Goal: Task Accomplishment & Management: Manage account settings

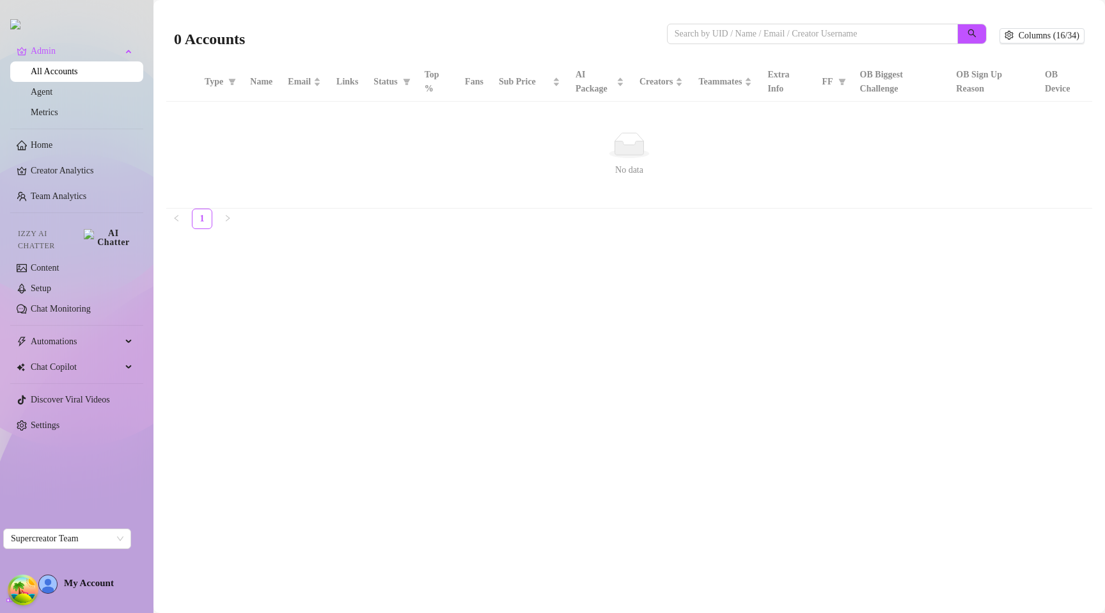
click at [471, 393] on main "0 Accounts Columns (16/34) Type Name Email Links Status Top % Fans Sub Price AI…" at bounding box center [630, 306] width 952 height 613
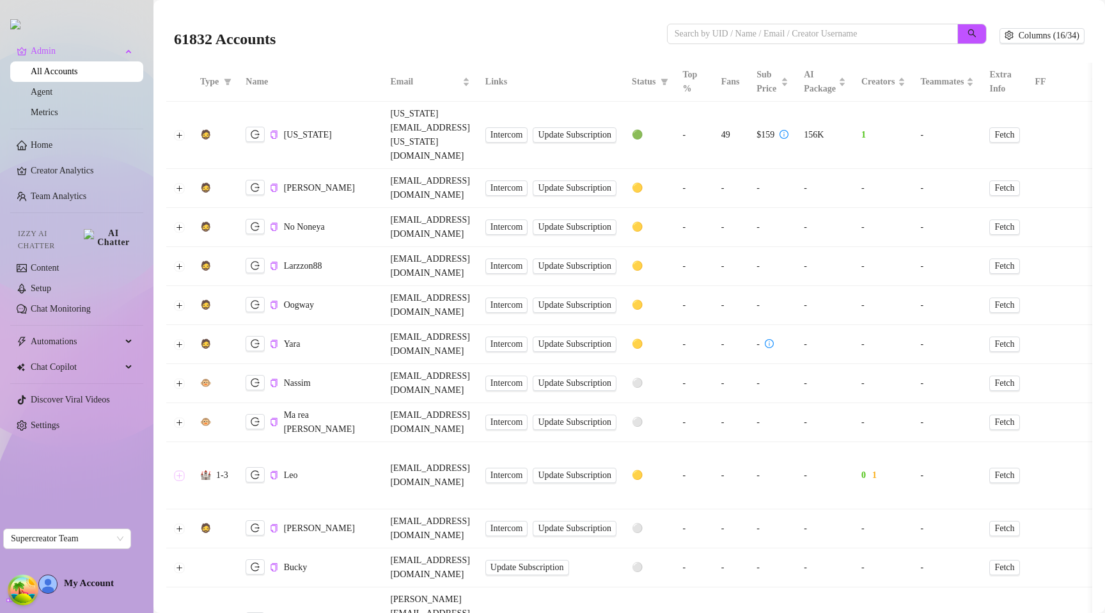
click at [180, 470] on button "Expand row" at bounding box center [180, 475] width 10 height 10
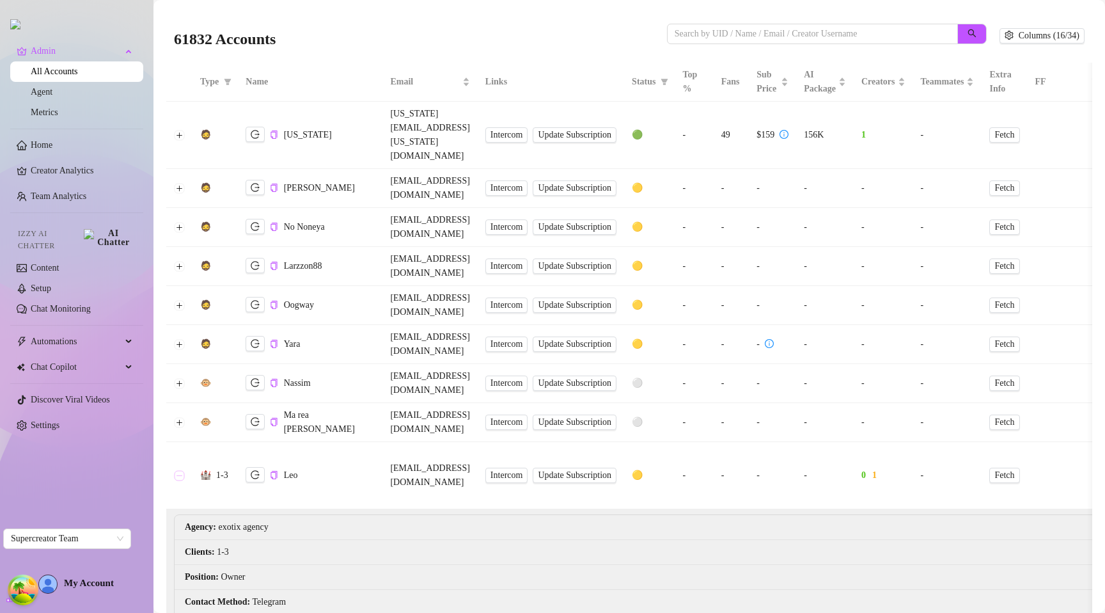
click at [182, 470] on button "Collapse row" at bounding box center [180, 475] width 10 height 10
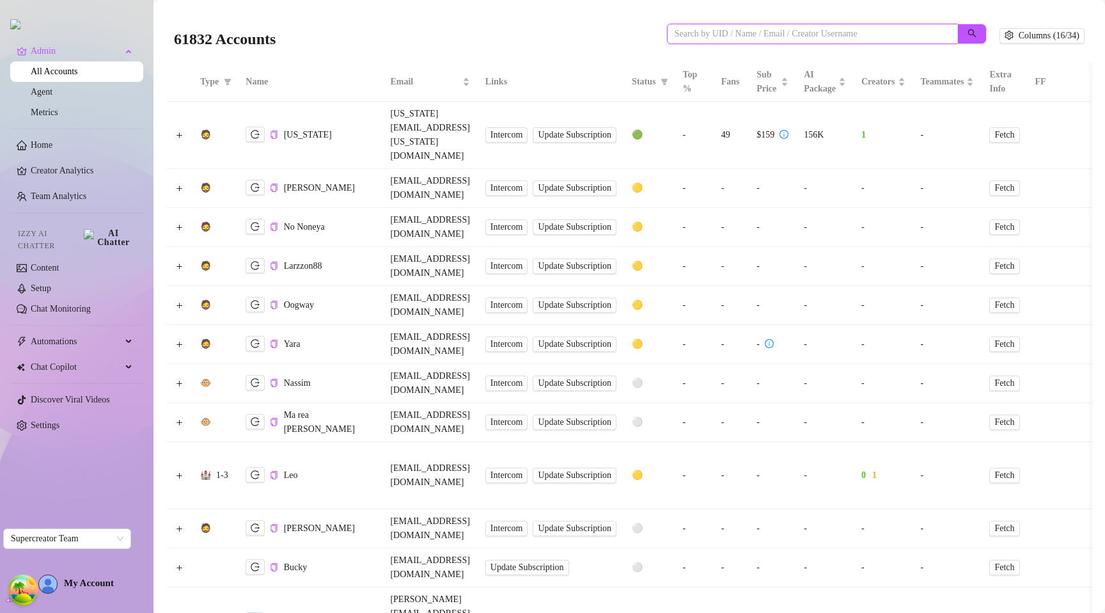
click at [725, 35] on input "search" at bounding box center [807, 34] width 265 height 14
paste input "W32MbZQEoTRUD62DZ2viM2j6V9G3"
type input "W32MbZQEoTRUD62DZ2viM2j6V9G3"
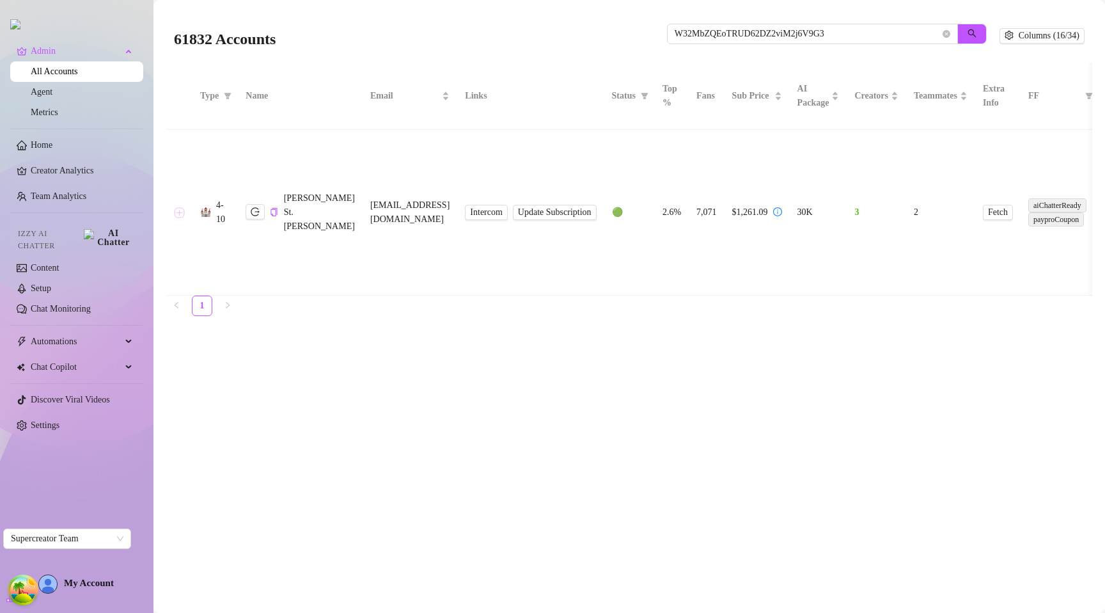
click at [180, 213] on button "Expand row" at bounding box center [180, 212] width 10 height 10
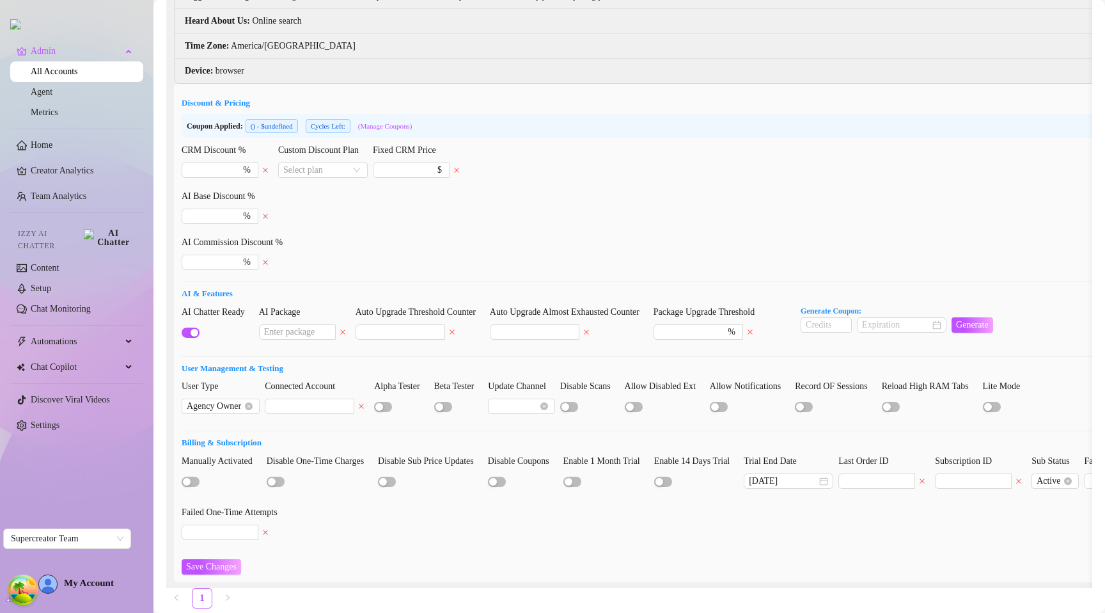
scroll to position [470, 0]
click at [338, 171] on input "Custom Discount Plan" at bounding box center [317, 168] width 68 height 14
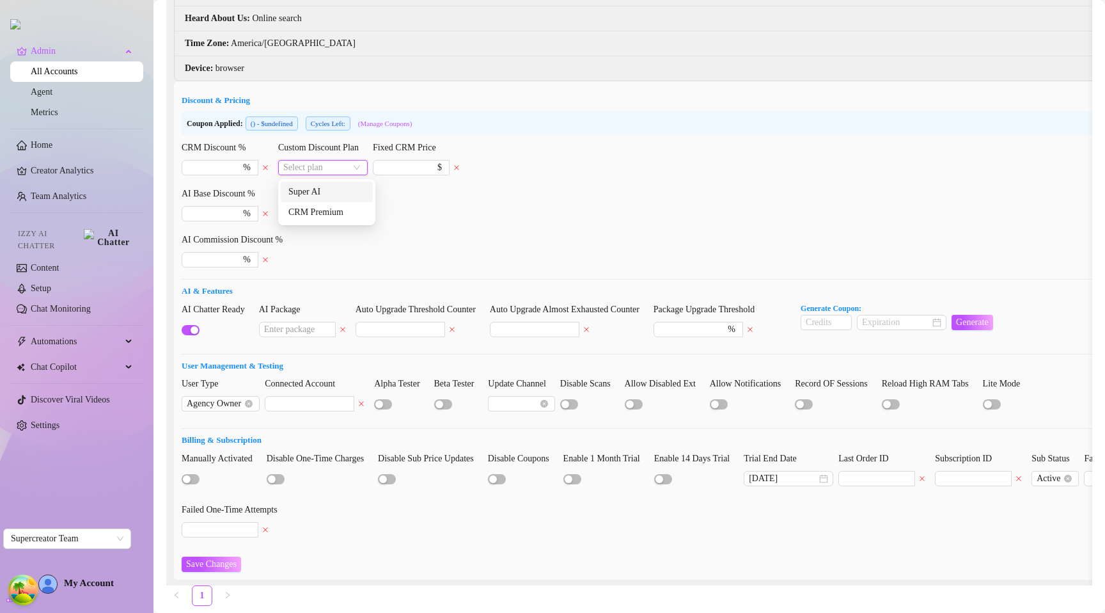
click at [449, 230] on form "Discount & Pricing Coupon Applied: ( ) - $undefined Cycles Left: (Manage Coupon…" at bounding box center [704, 333] width 1045 height 478
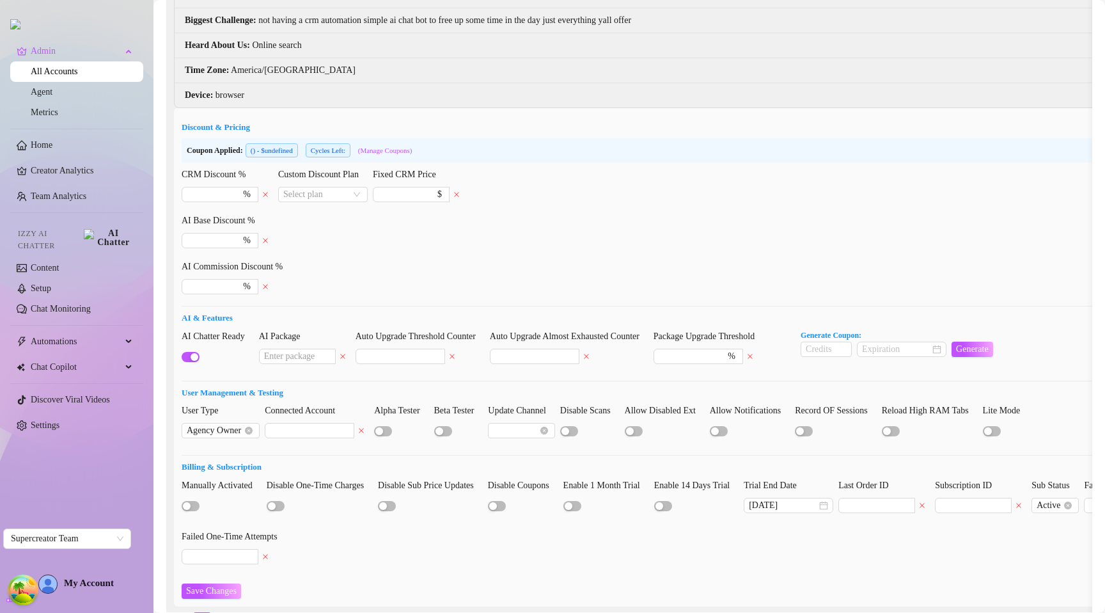
scroll to position [438, 0]
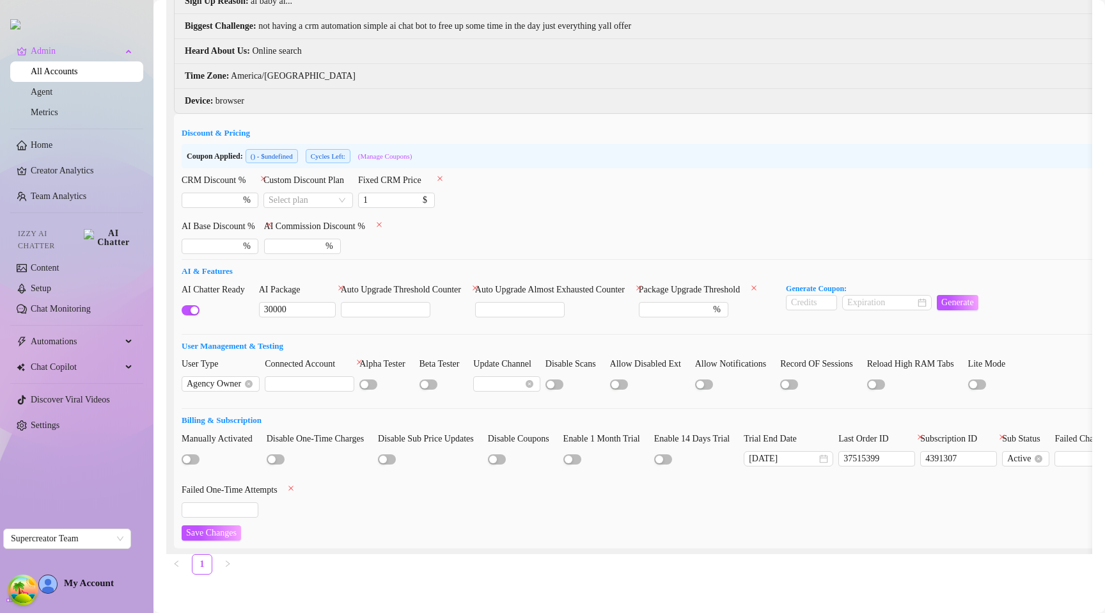
click at [518, 245] on form "Discount & Pricing Coupon Applied: ( ) - $undefined Cycles Left: (Manage Coupon…" at bounding box center [704, 334] width 1045 height 414
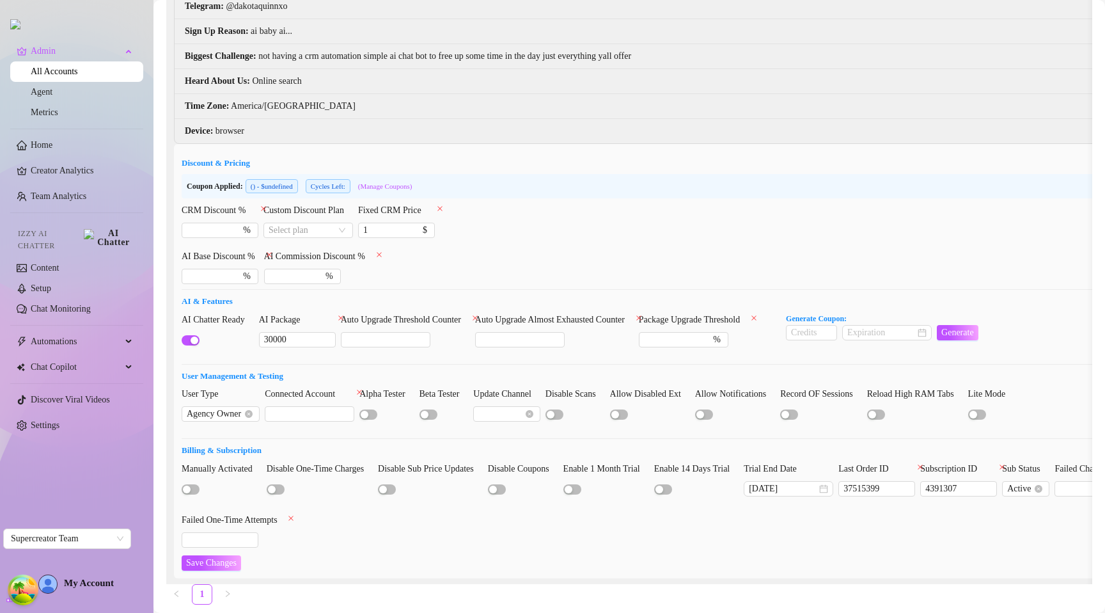
scroll to position [406, 0]
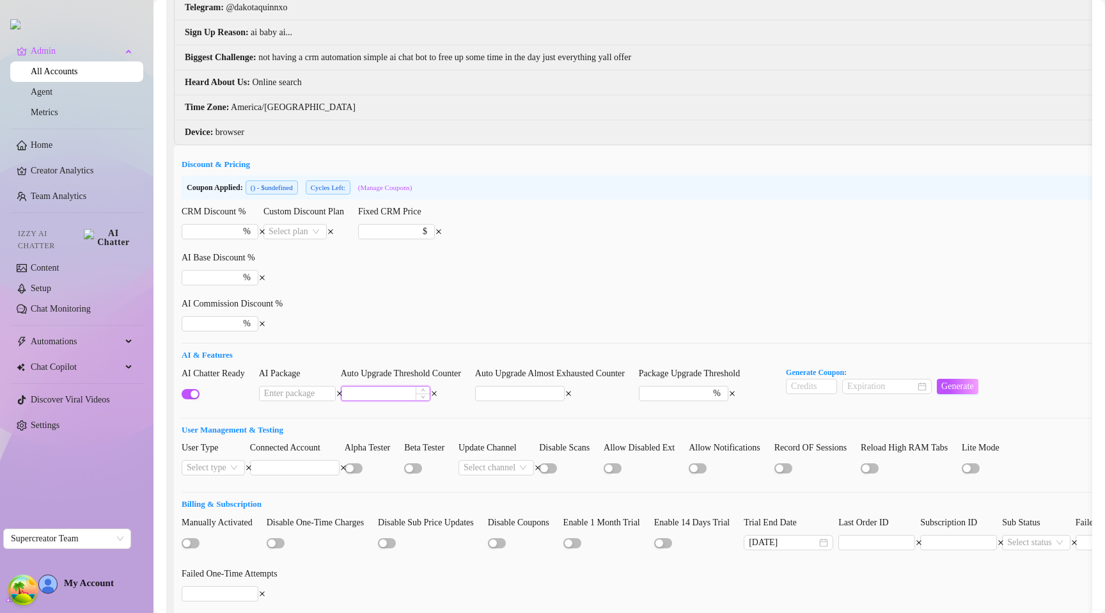
click at [379, 392] on input at bounding box center [386, 393] width 88 height 14
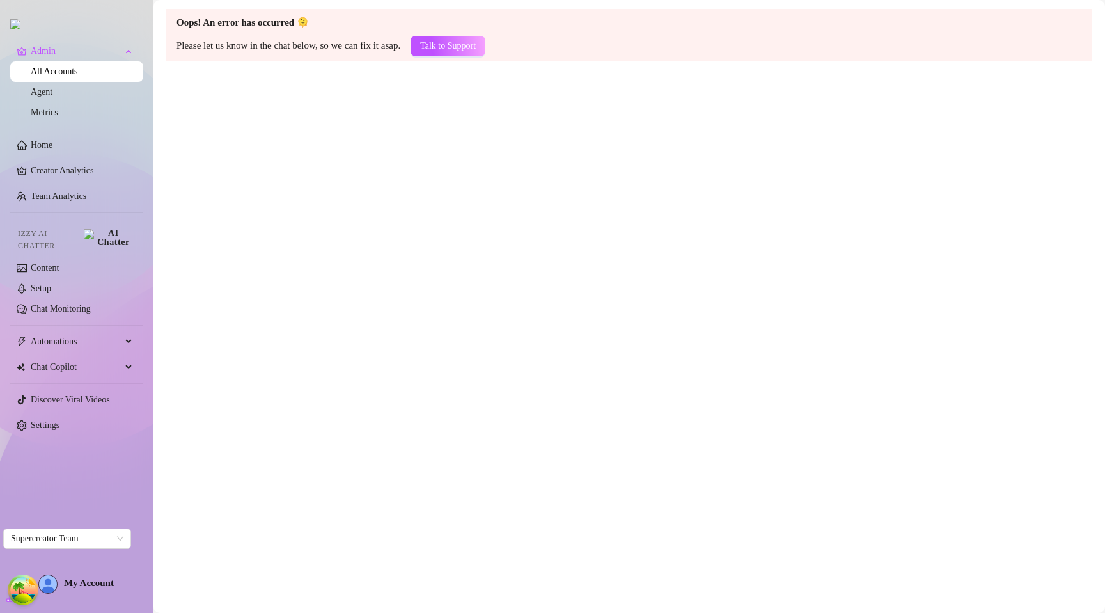
scroll to position [0, 0]
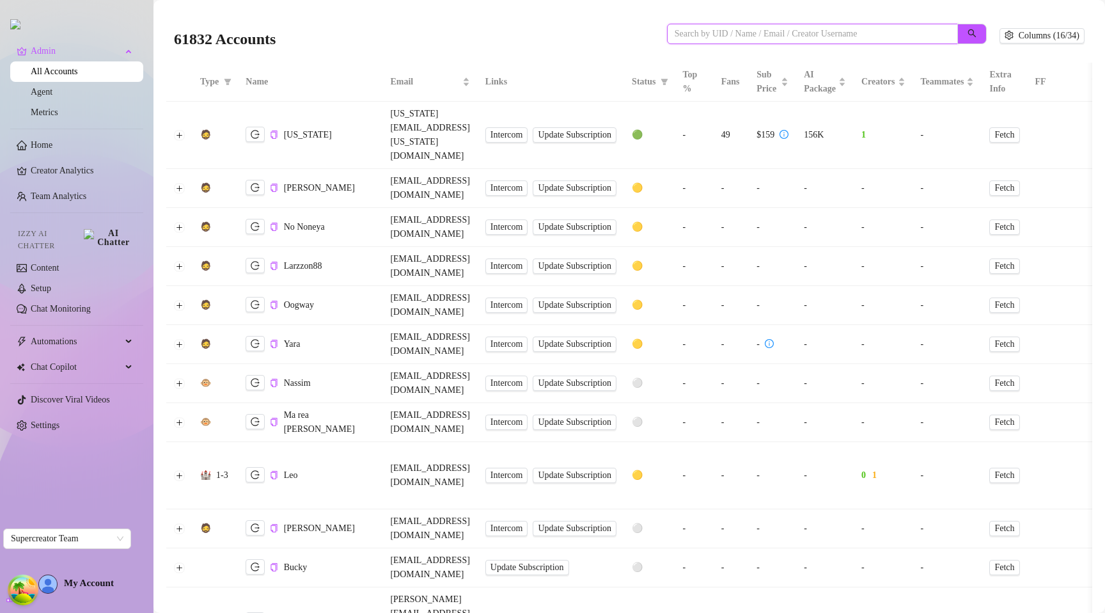
click at [699, 27] on input "search" at bounding box center [807, 34] width 265 height 14
paste input "W32MbZQEoTRUD62DZ2viM2j6V9G3"
type input "W32MbZQEoTRUD62DZ2viM2j6V9G3"
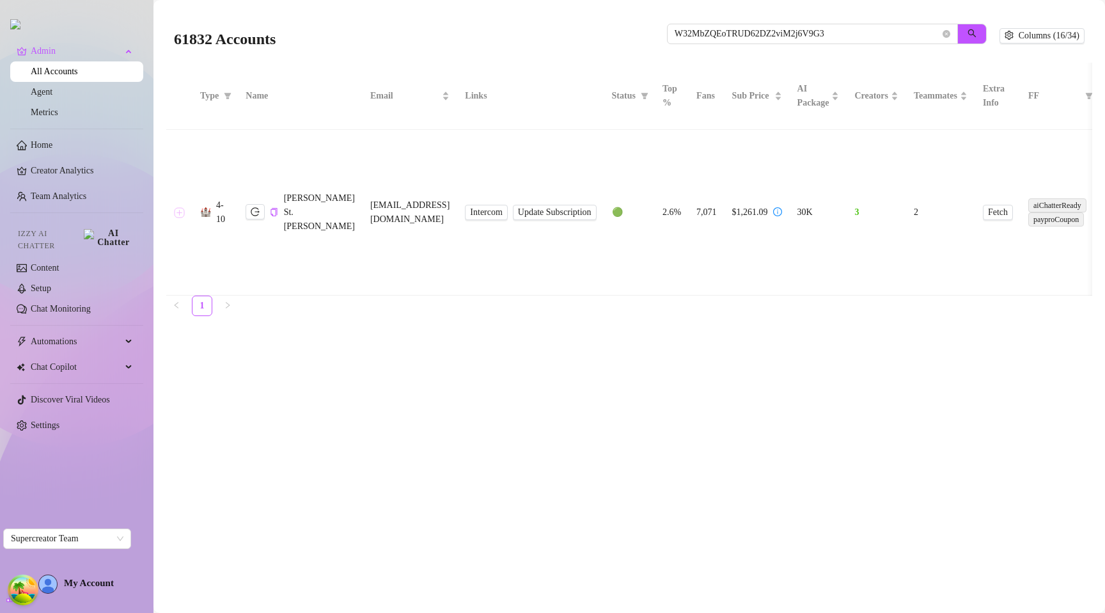
click at [180, 214] on button "Expand row" at bounding box center [180, 212] width 10 height 10
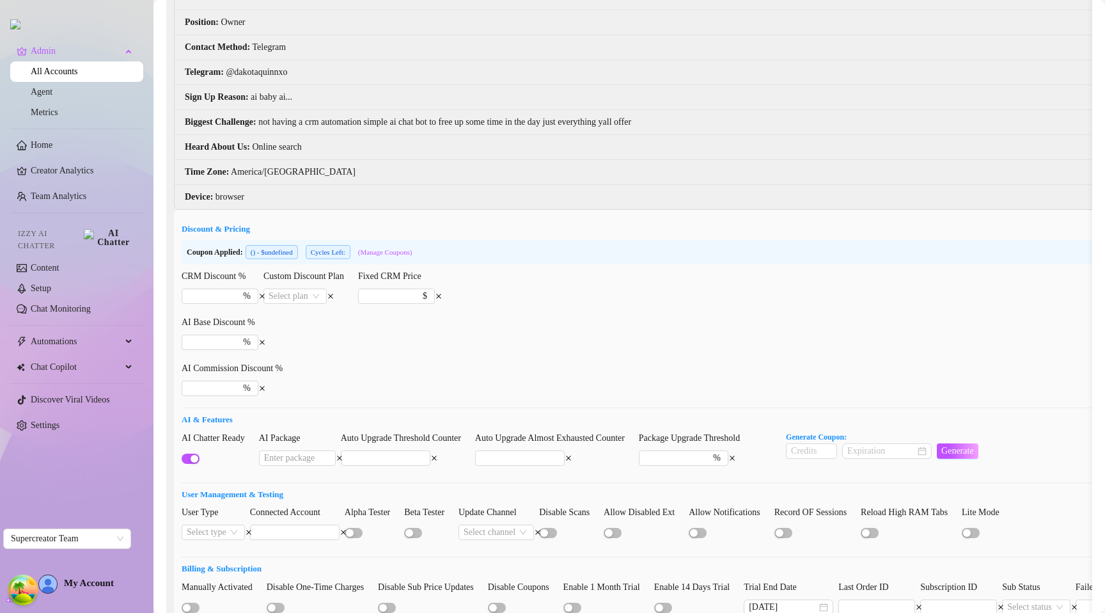
scroll to position [504, 0]
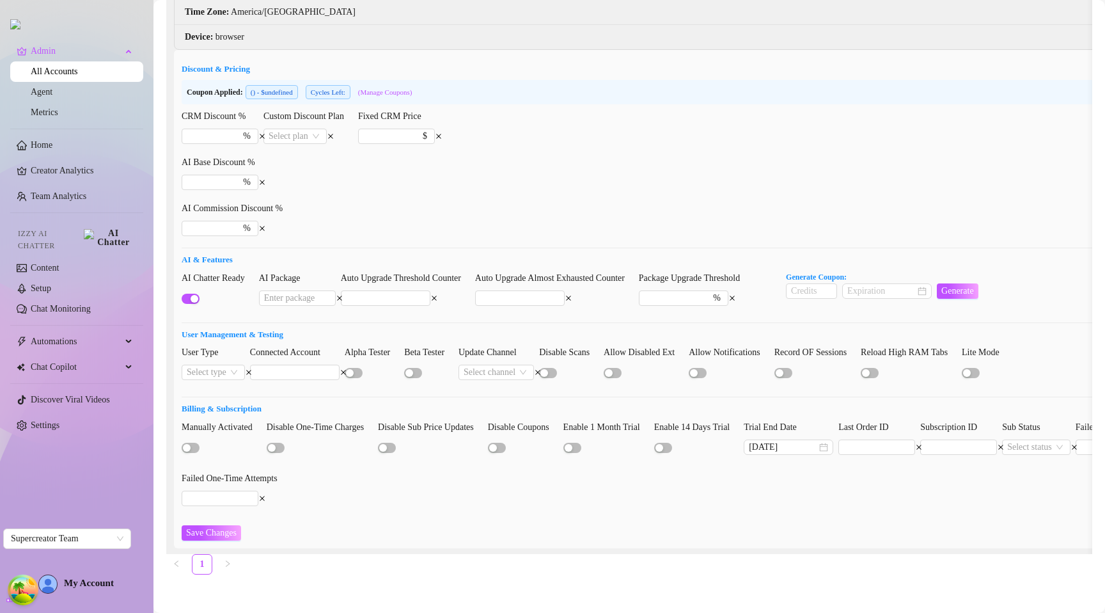
click at [674, 564] on ul "1" at bounding box center [629, 564] width 926 height 20
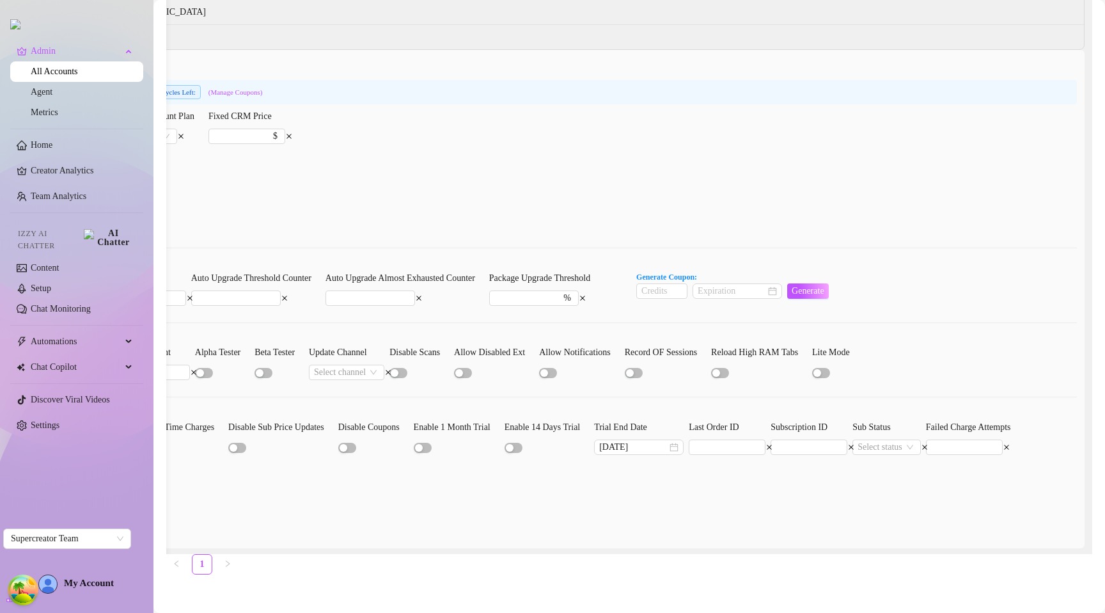
scroll to position [0, 65]
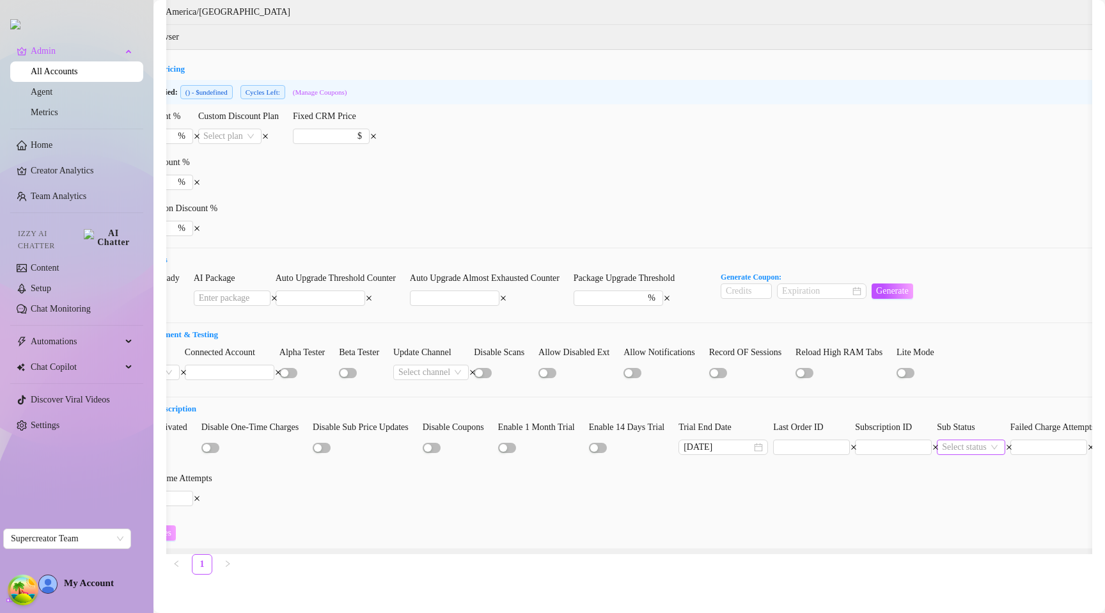
click at [989, 443] on input "search" at bounding box center [965, 447] width 47 height 14
click at [1024, 392] on form "Discount & Pricing Coupon Applied: ( ) - $undefined Cycles Left: (Manage Coupon…" at bounding box center [638, 302] width 1045 height 478
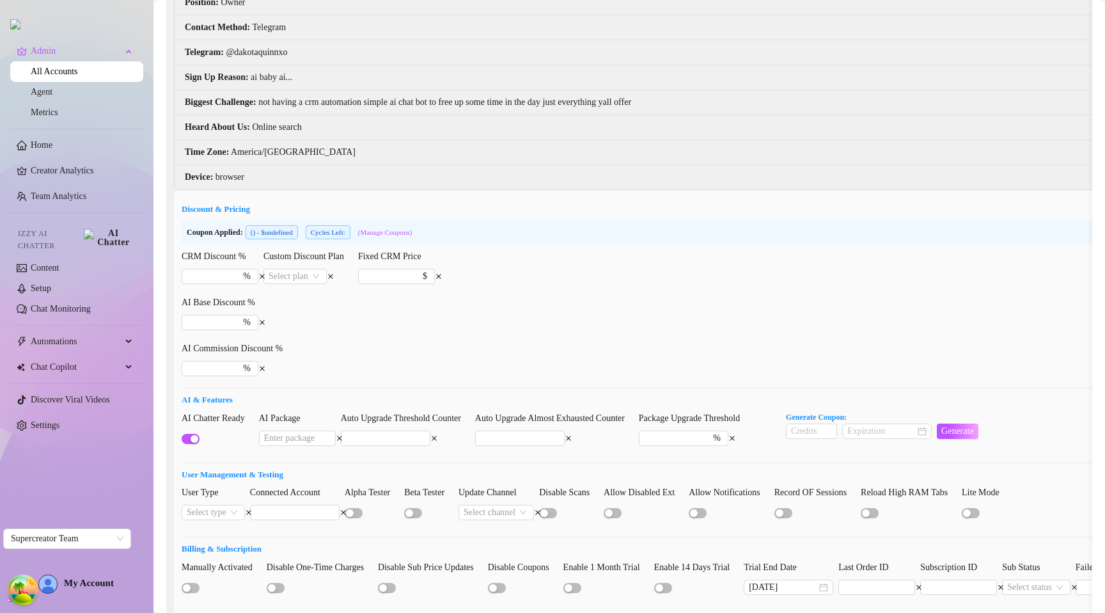
click at [371, 337] on form "Discount & Pricing Coupon Applied: ( ) - $undefined Cycles Left: (Manage Coupon…" at bounding box center [704, 442] width 1045 height 478
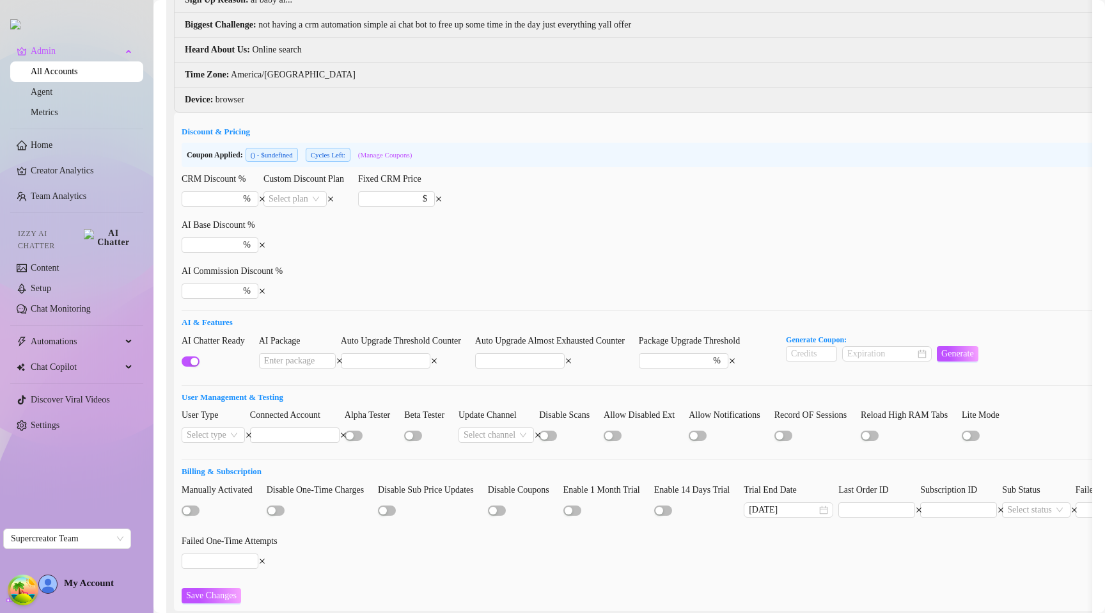
scroll to position [365, 0]
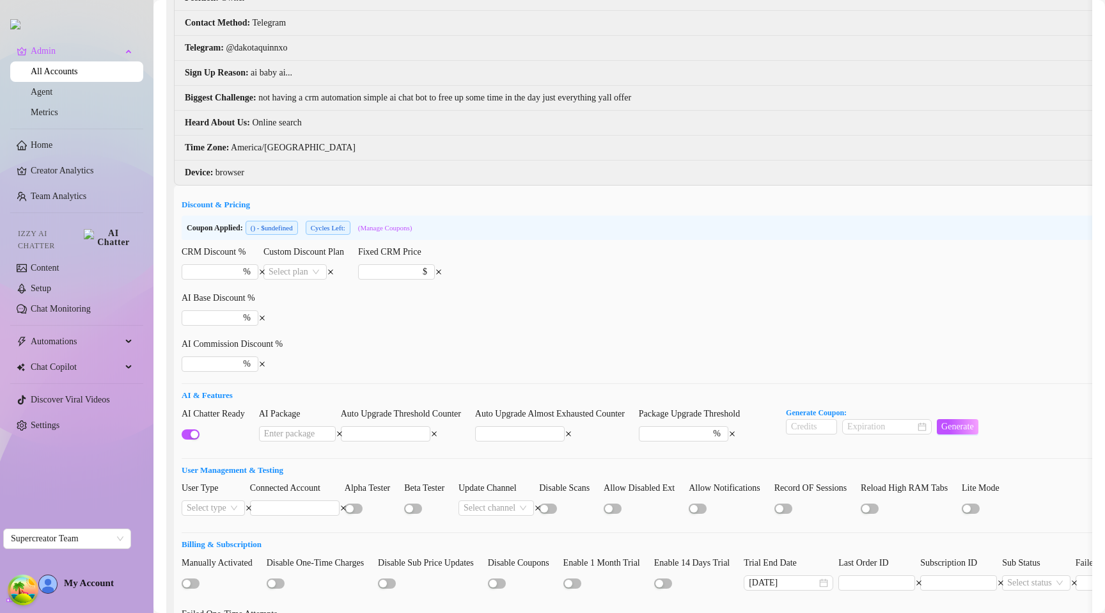
click at [370, 289] on div "Fixed CRM Price $" at bounding box center [396, 268] width 77 height 46
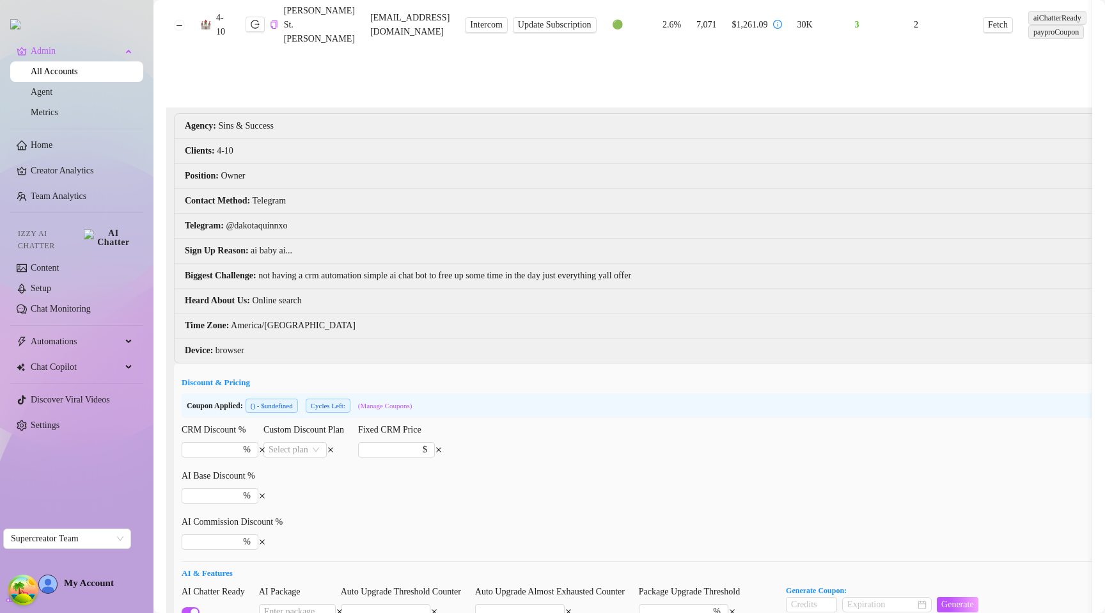
scroll to position [0, 0]
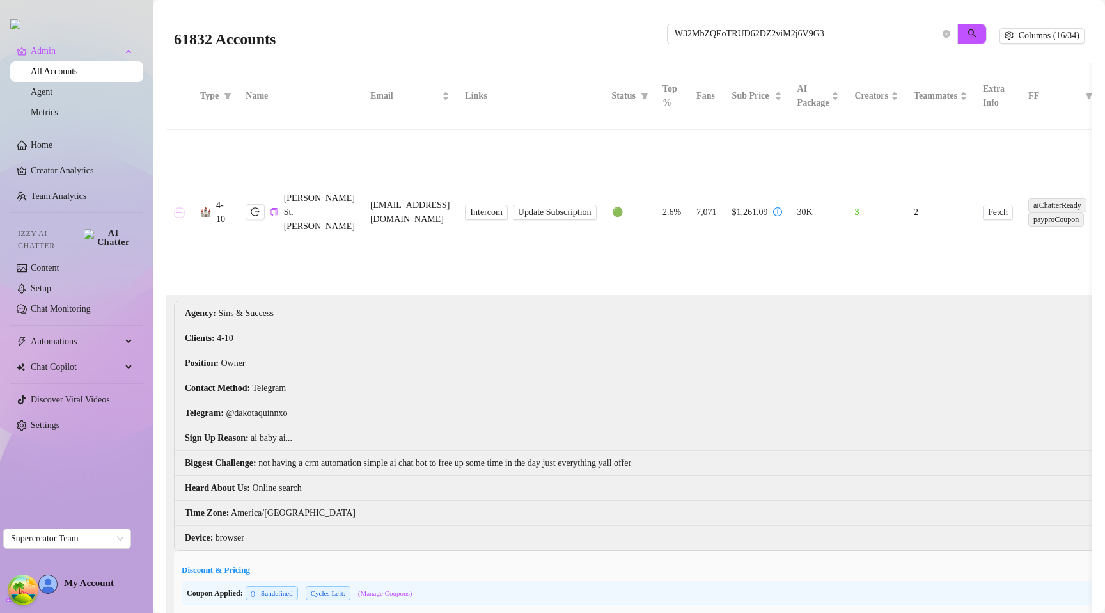
click at [180, 209] on button "Collapse row" at bounding box center [180, 212] width 10 height 10
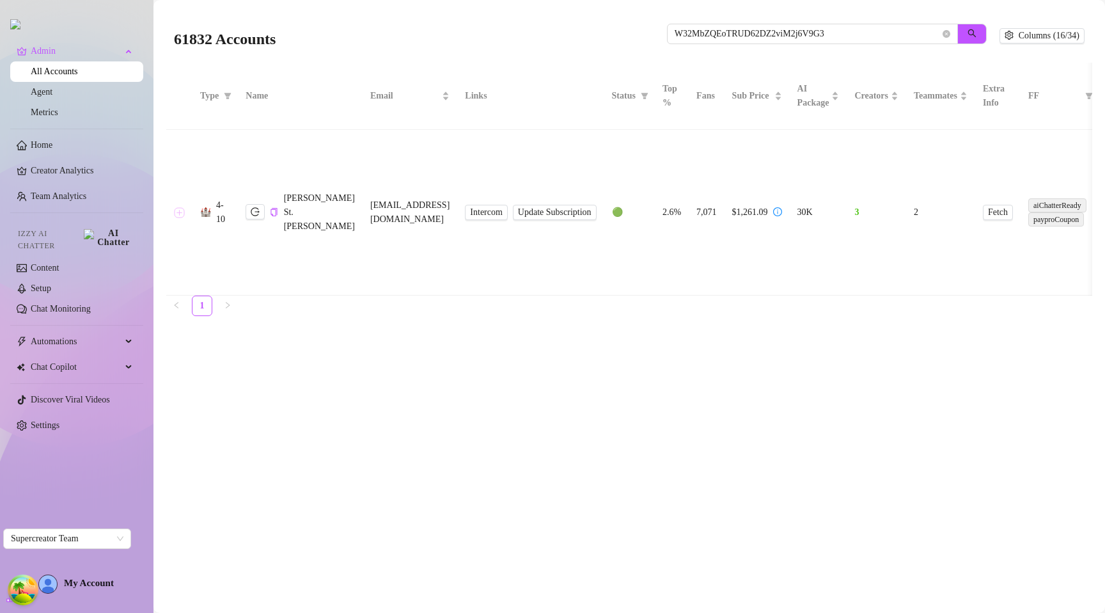
click at [179, 214] on button "Expand row" at bounding box center [180, 212] width 10 height 10
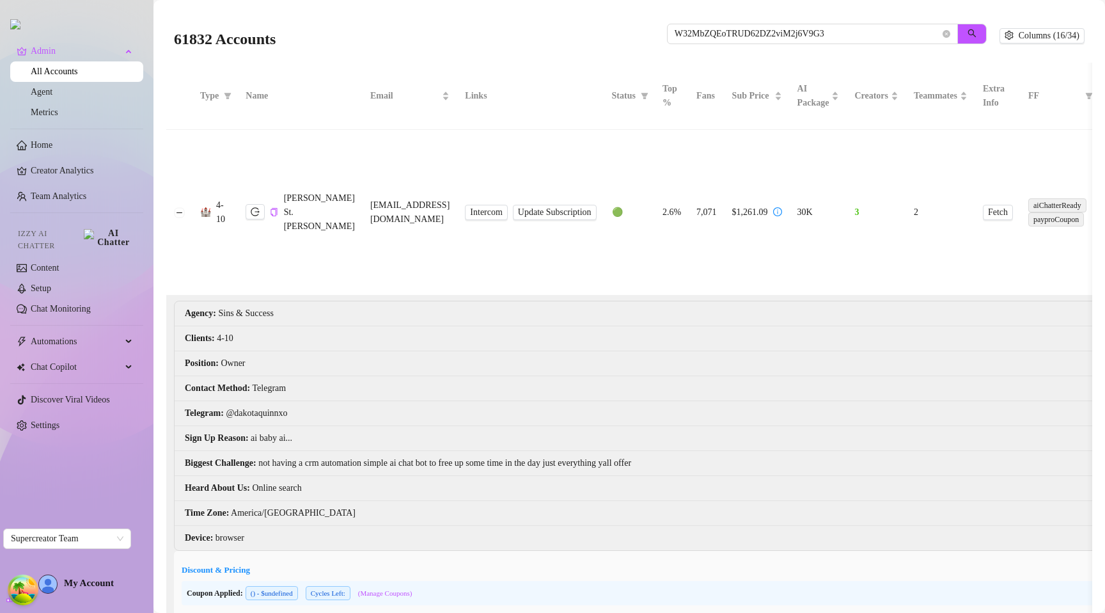
click at [485, 175] on td "Intercom Update Subscription" at bounding box center [530, 213] width 147 height 166
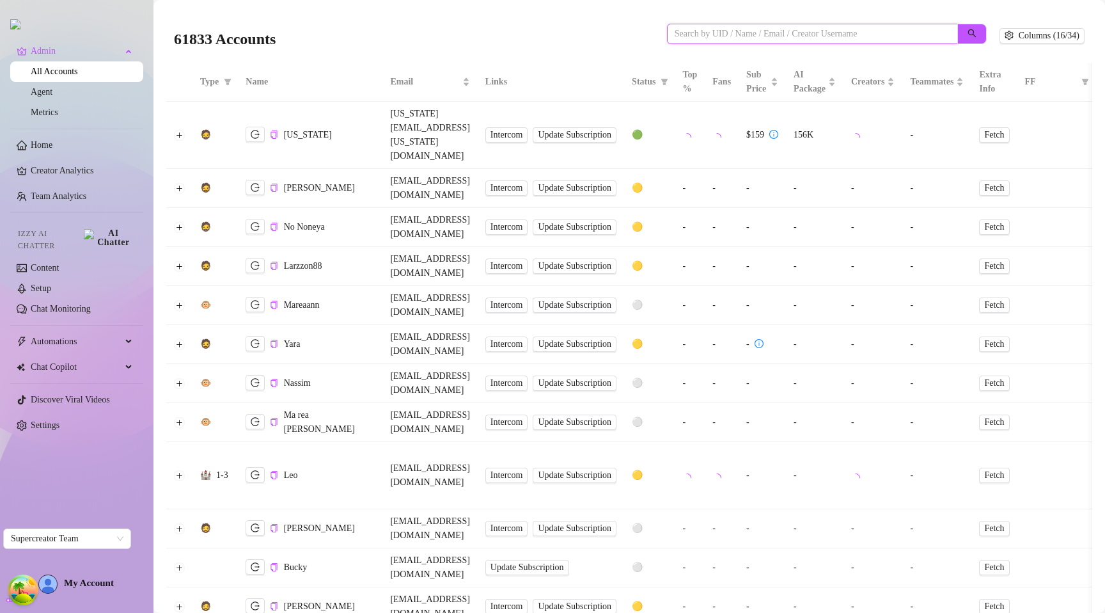
click at [724, 34] on input "search" at bounding box center [807, 34] width 265 height 14
paste input "W32MbZQEoTRUD62DZ2viM2j6V9G3"
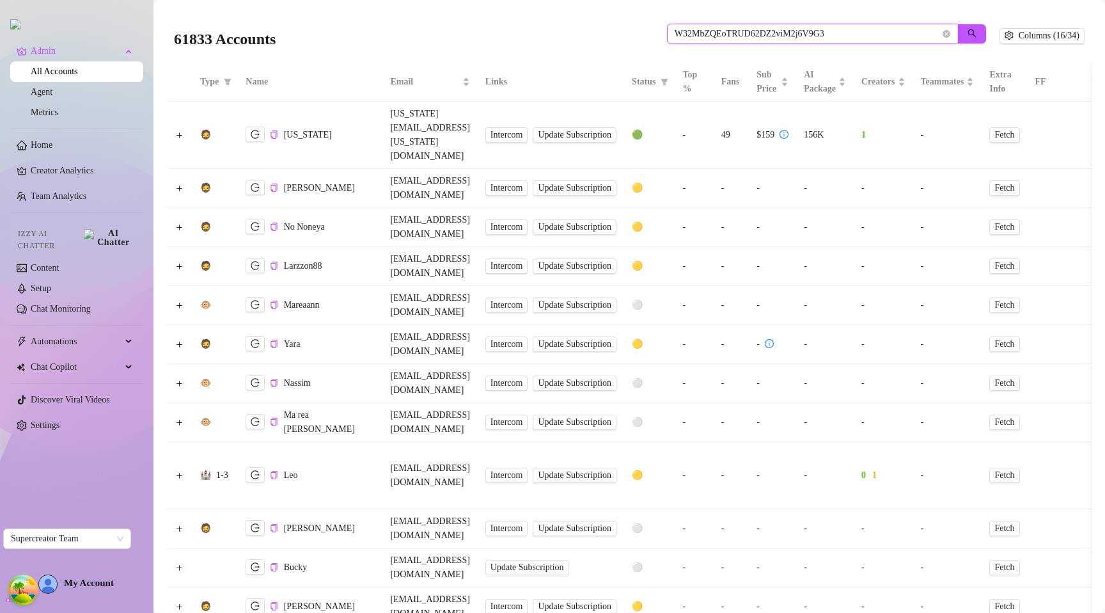
type input "W32MbZQEoTRUD62DZ2viM2j6V9G3"
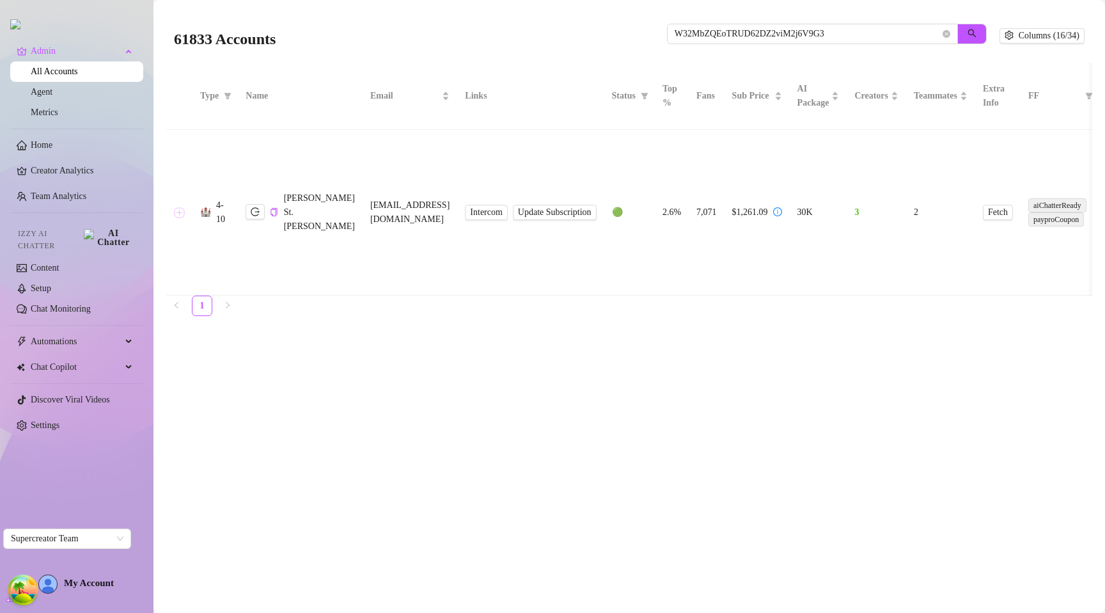
click at [175, 214] on button "Expand row" at bounding box center [180, 212] width 10 height 10
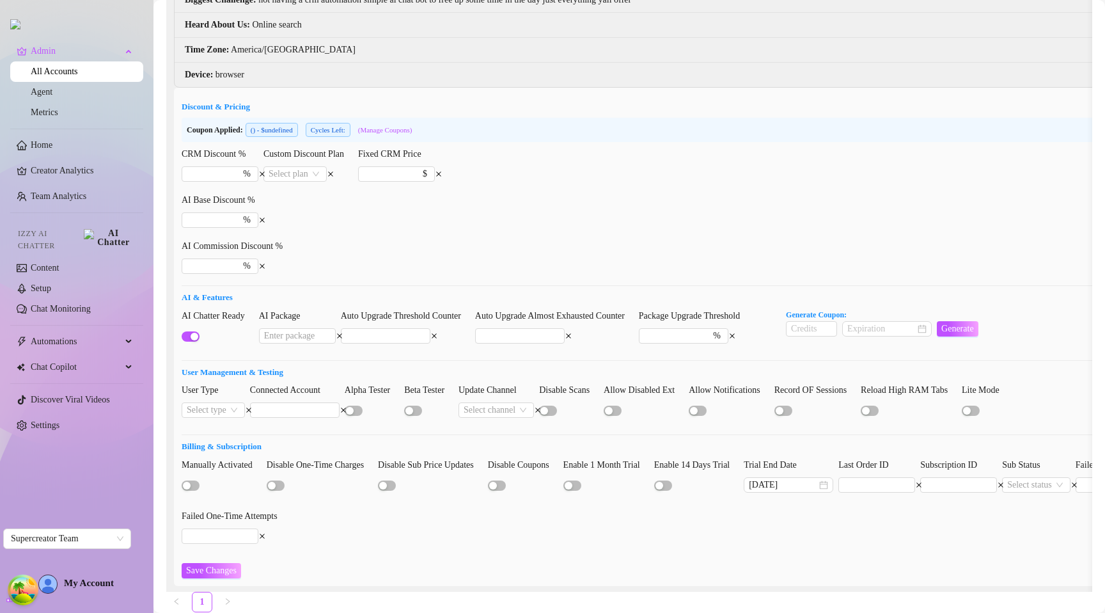
scroll to position [467, 0]
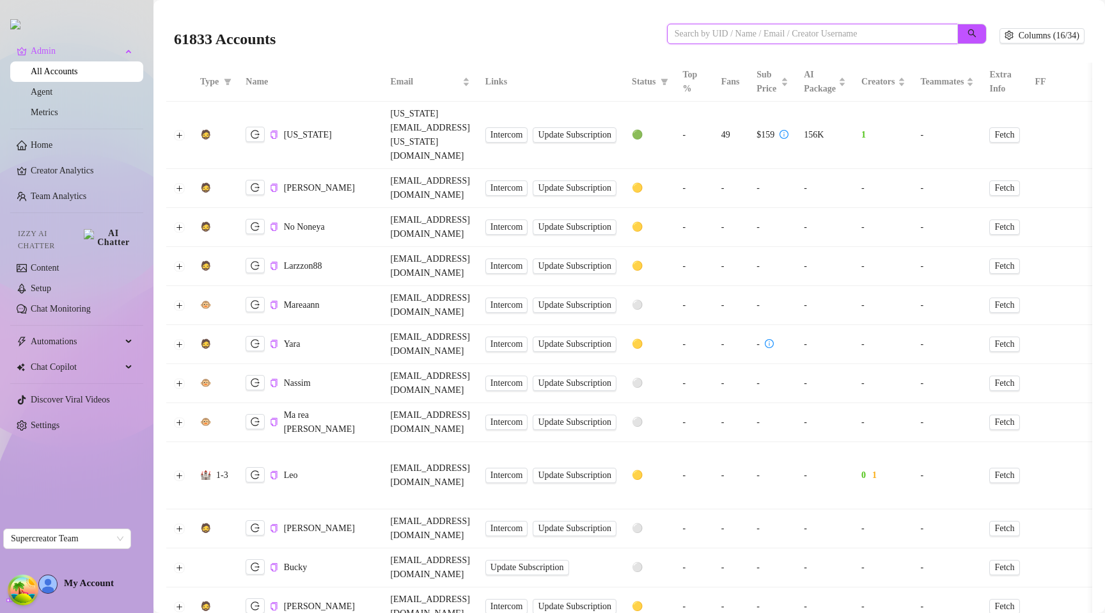
click at [701, 35] on input "search" at bounding box center [807, 34] width 265 height 14
paste input "W32MbZQEoTRUD62DZ2viM2j6V9G3"
type input "W32MbZQEoTRUD62DZ2viM2j6V9G3"
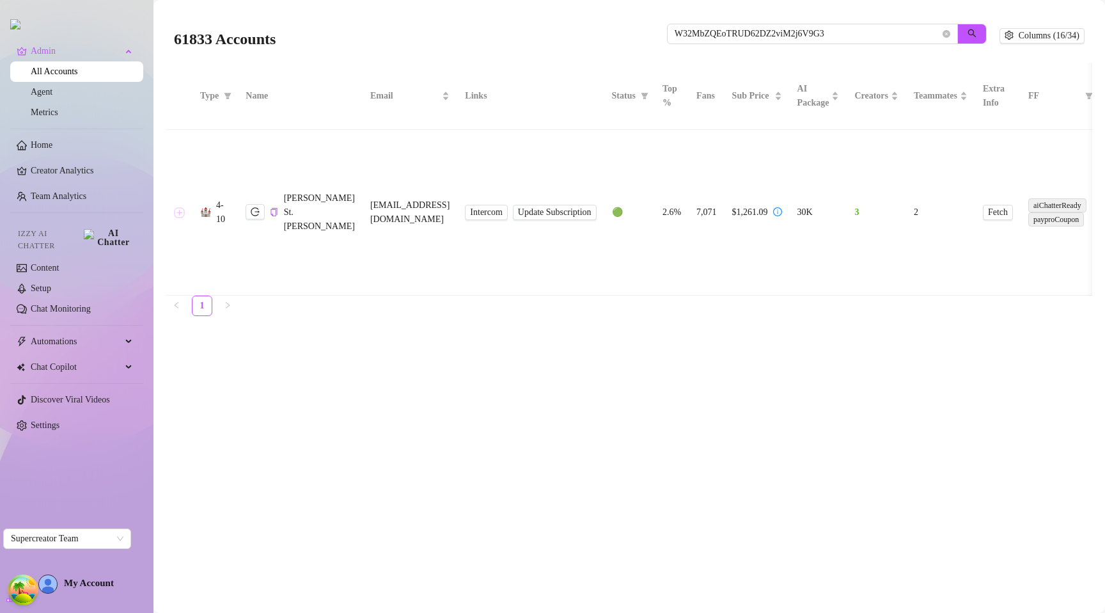
click at [182, 214] on button "Expand row" at bounding box center [180, 212] width 10 height 10
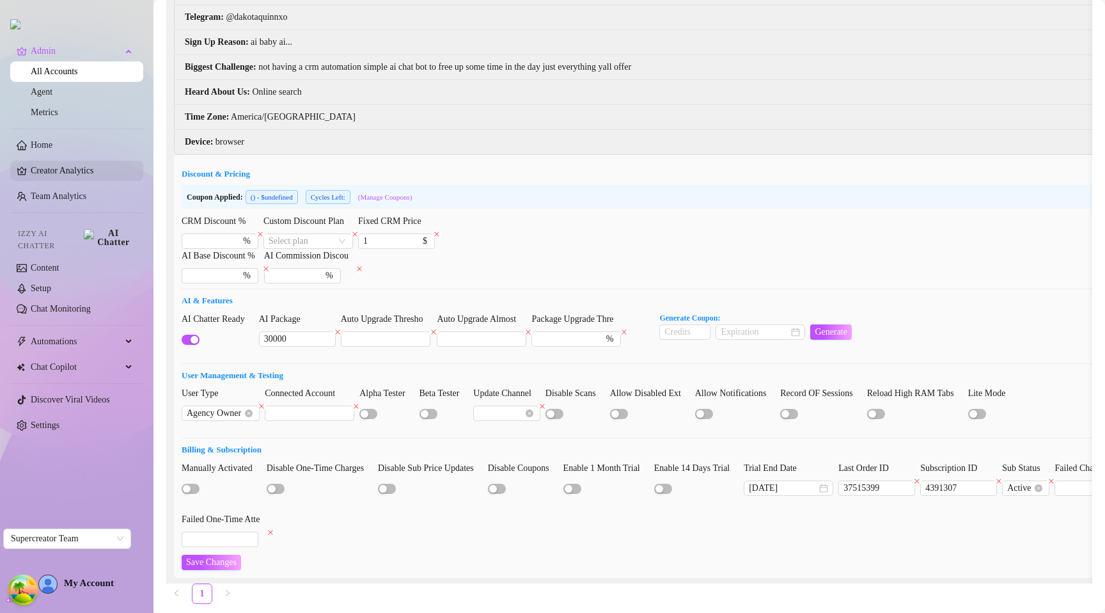
scroll to position [429, 0]
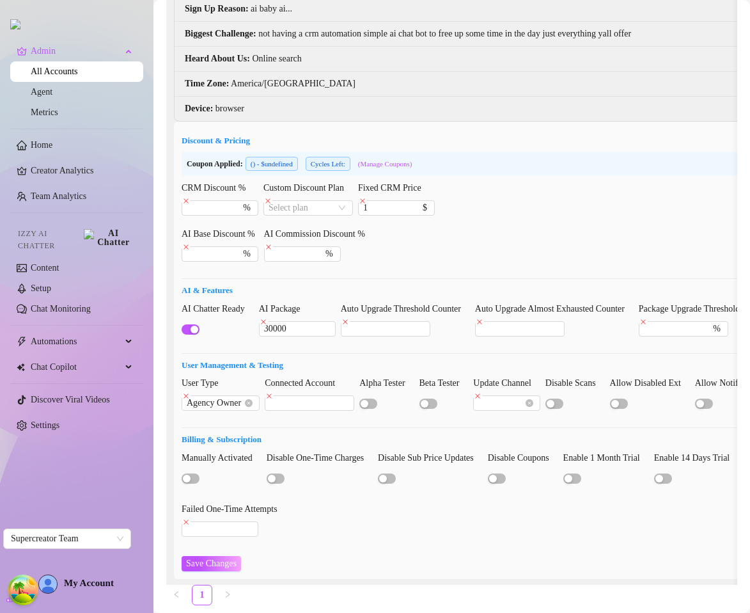
click at [594, 192] on div "CRM Discount % % Custom Discount Plan Select plan Fixed CRM Price 1 $" at bounding box center [704, 204] width 1045 height 46
click at [365, 198] on div "CRM Discount % % Custom Discount Plan Select plan Fixed CRM Price 1 $" at bounding box center [704, 204] width 1045 height 46
click at [366, 200] on icon "close" at bounding box center [363, 201] width 6 height 6
click at [221, 566] on span "Save Changes" at bounding box center [211, 563] width 51 height 10
click at [587, 189] on div "CRM Discount % % Custom Discount Plan Select plan Fixed CRM Price $" at bounding box center [704, 204] width 1045 height 46
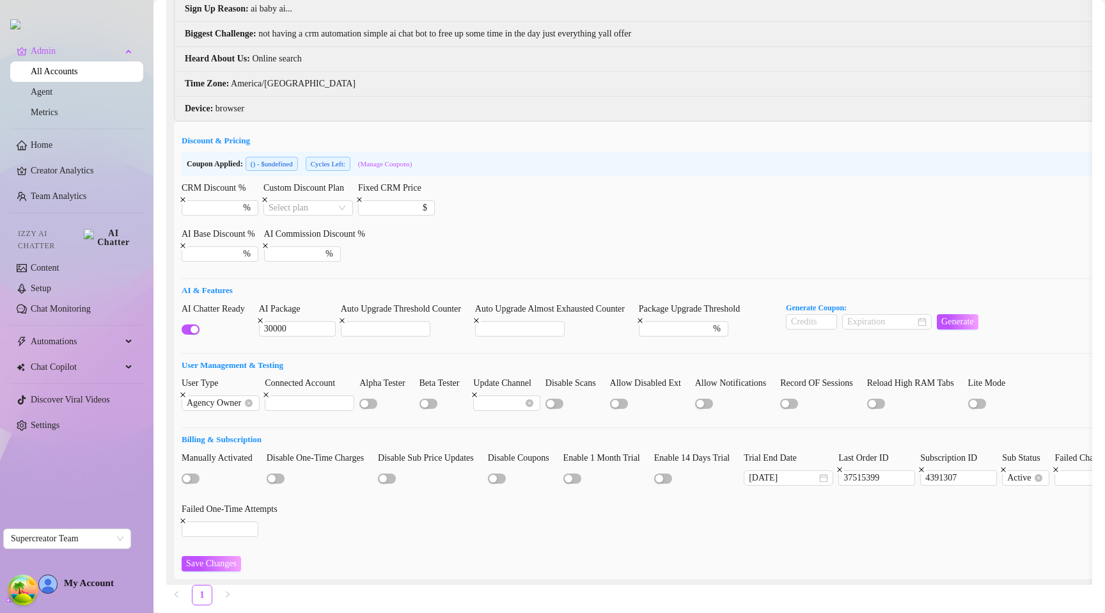
click at [660, 219] on div "CRM Discount % % Custom Discount Plan Select plan Fixed CRM Price $" at bounding box center [704, 204] width 1045 height 46
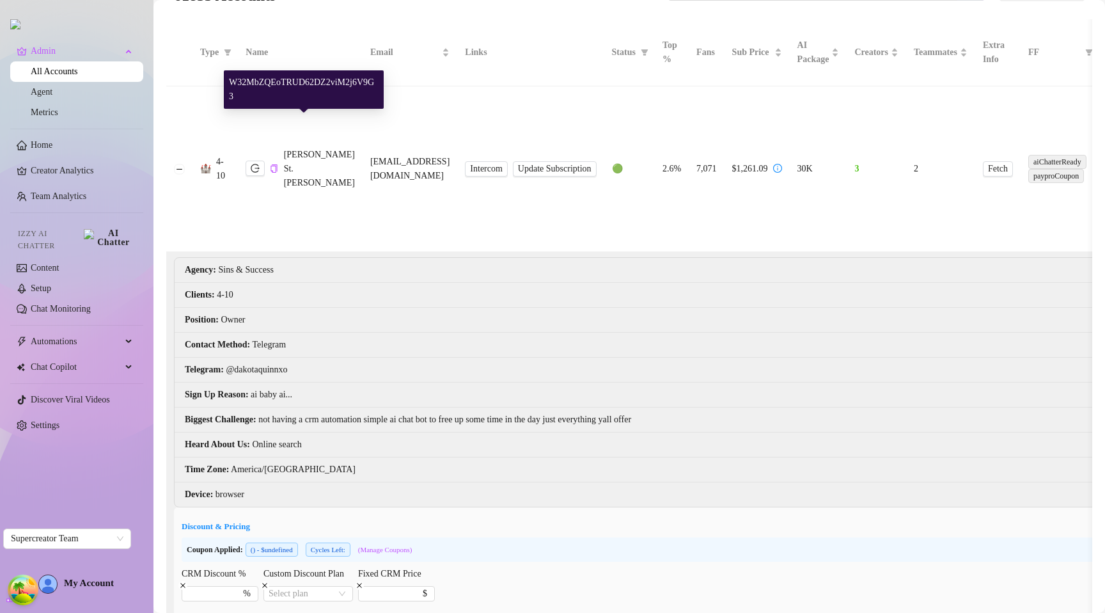
scroll to position [0, 0]
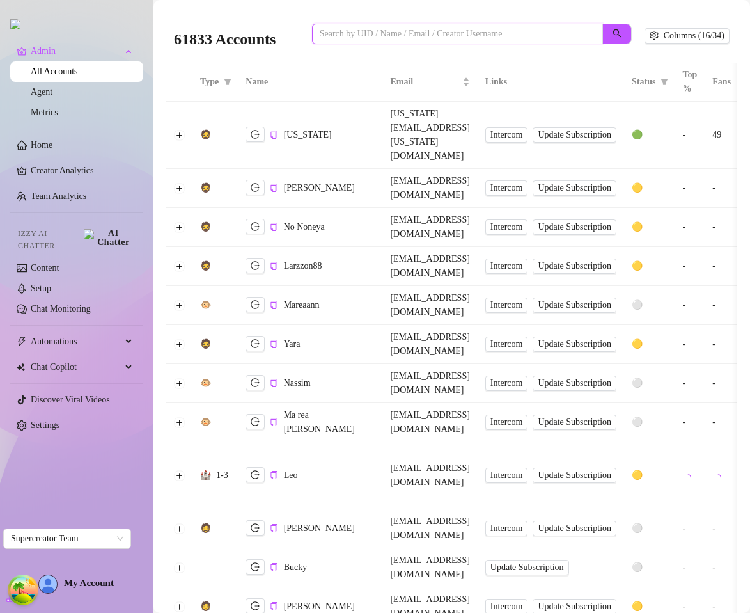
click at [371, 36] on input "search" at bounding box center [452, 34] width 265 height 14
paste input "W32MbZQEoTRUD62DZ2viM2j6V9G3"
type input "W32MbZQEoTRUD62DZ2viM2j6V9G3"
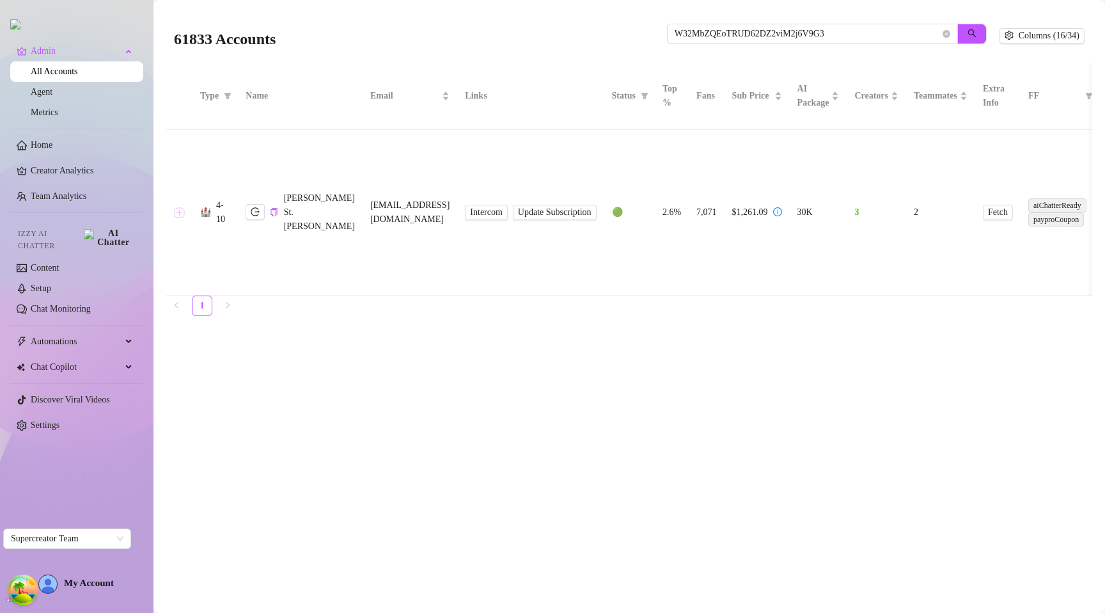
click at [176, 212] on button "Expand row" at bounding box center [180, 212] width 10 height 10
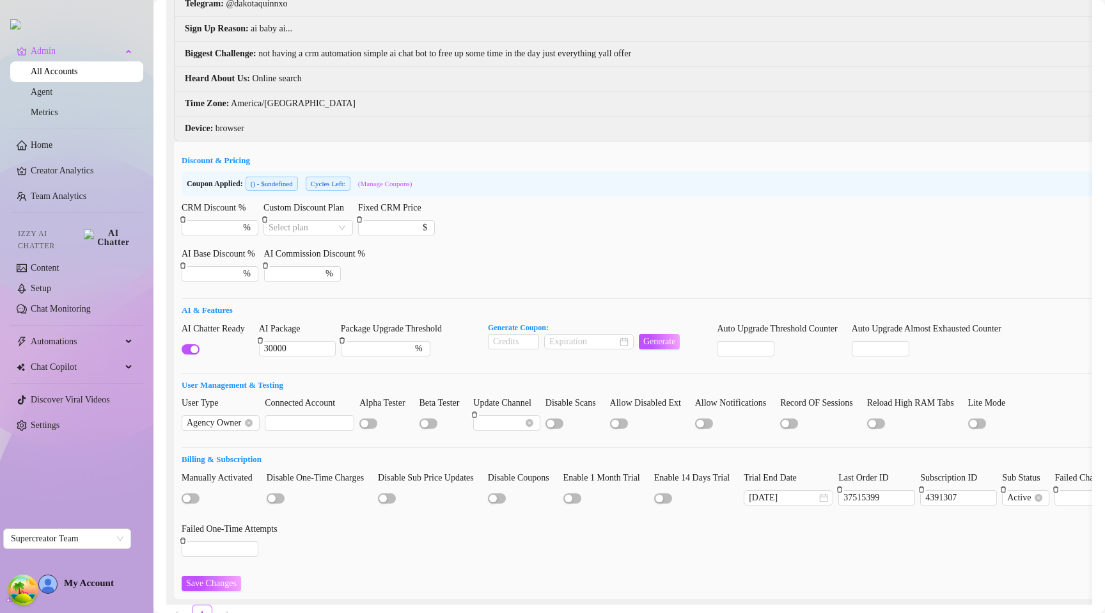
click at [361, 542] on div "Manually Activated Disable One-Time Charges Disable Sub Price Updates Disable C…" at bounding box center [704, 519] width 1045 height 97
click at [553, 232] on div "CRM Discount % % Custom Discount Plan Select plan Fixed CRM Price $" at bounding box center [704, 224] width 1045 height 46
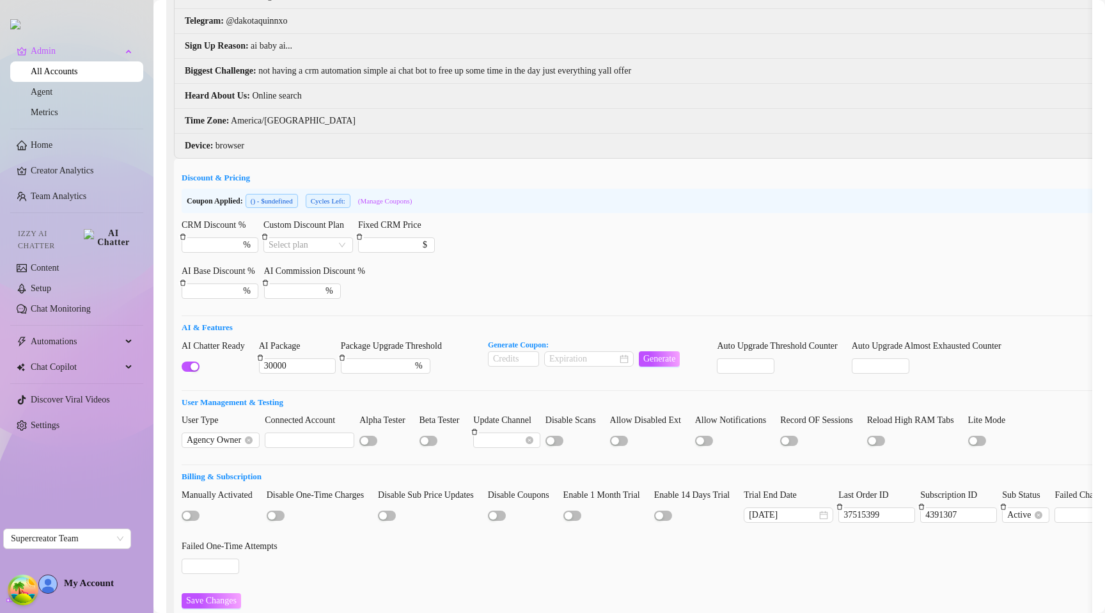
scroll to position [389, 0]
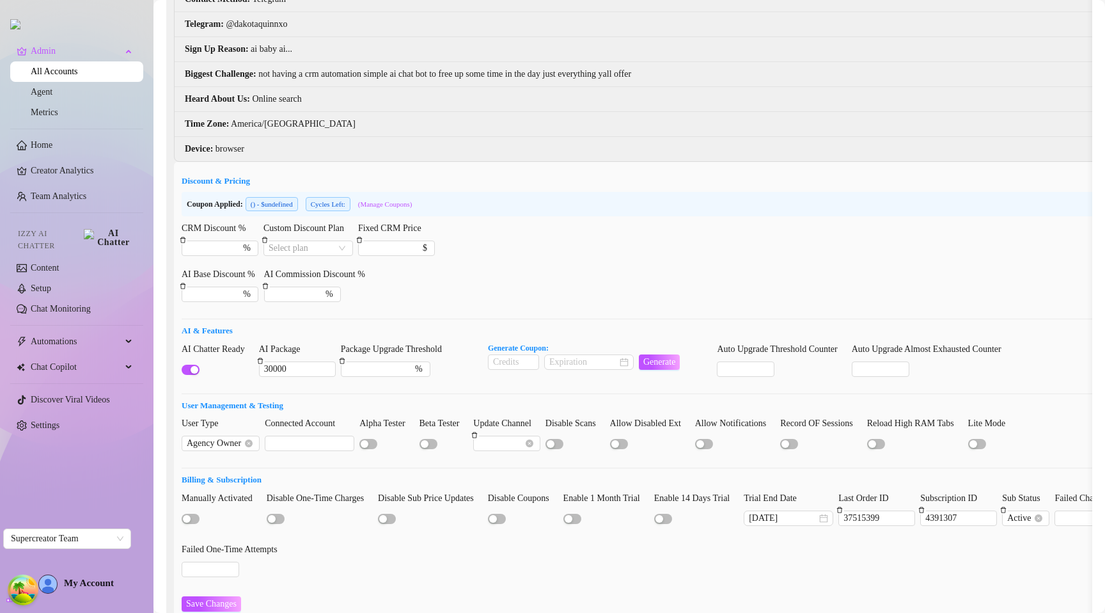
click at [559, 244] on div "CRM Discount % % Custom Discount Plan Select plan Fixed CRM Price $" at bounding box center [704, 244] width 1045 height 46
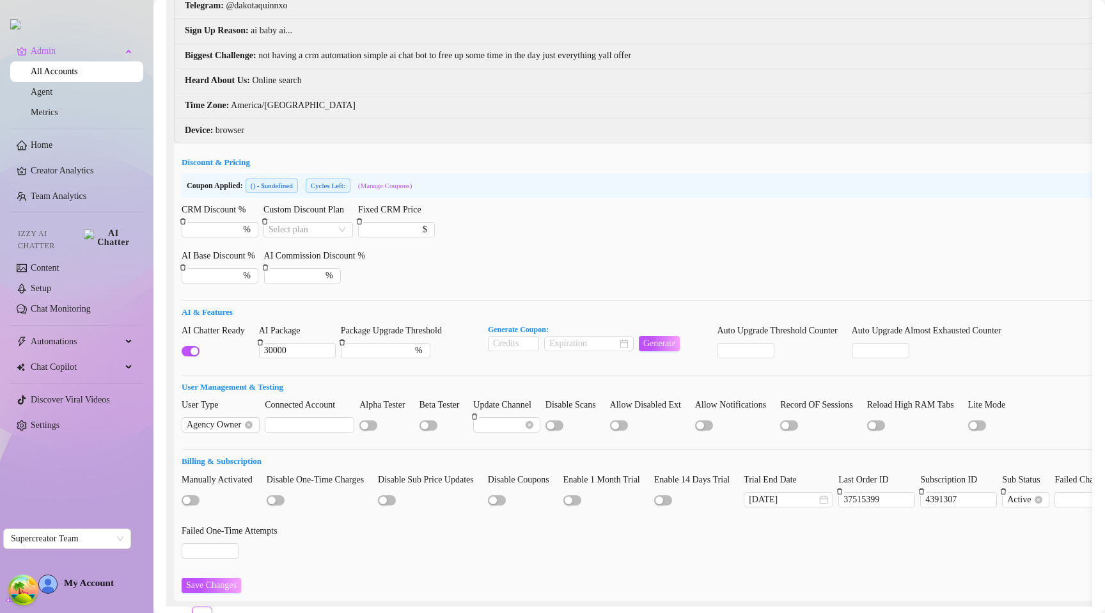
scroll to position [405, 0]
click at [52, 97] on link "Agent" at bounding box center [42, 92] width 22 height 10
